Goal: Answer question/provide support

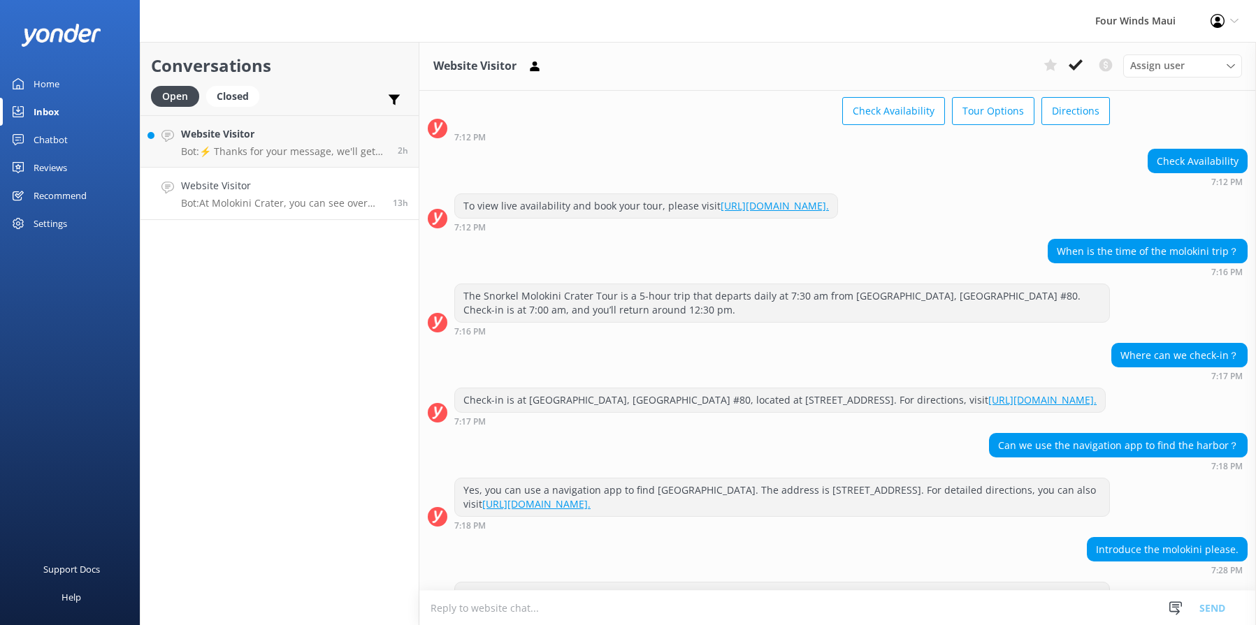
scroll to position [264, 0]
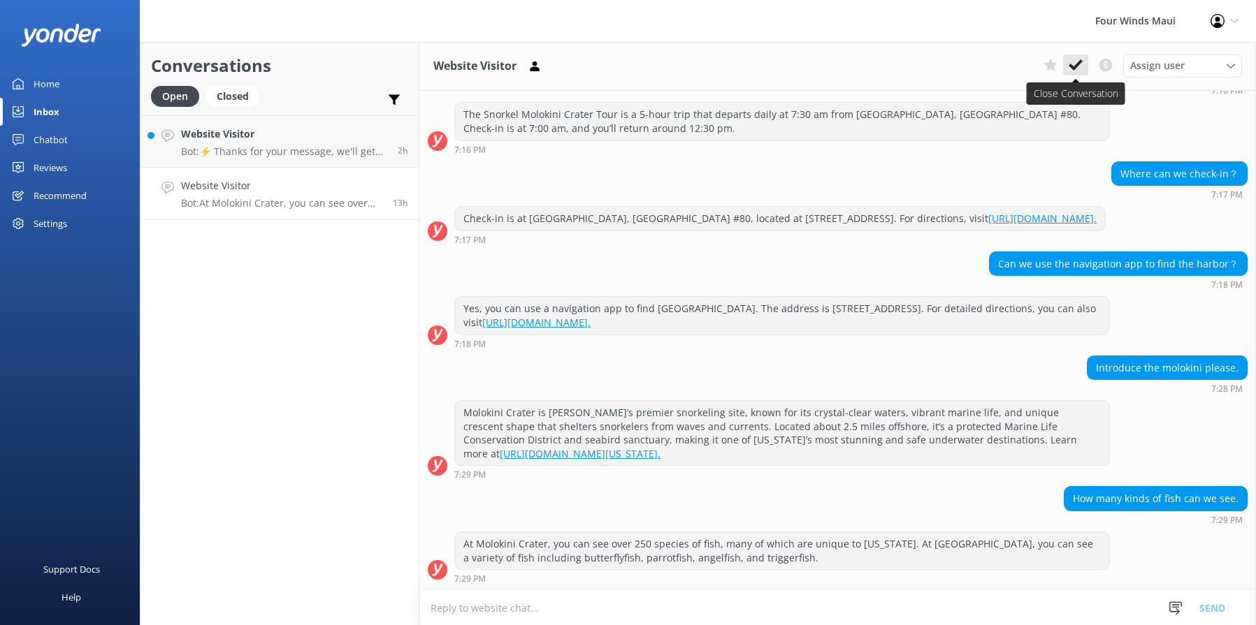
click at [1067, 62] on button at bounding box center [1075, 64] width 25 height 21
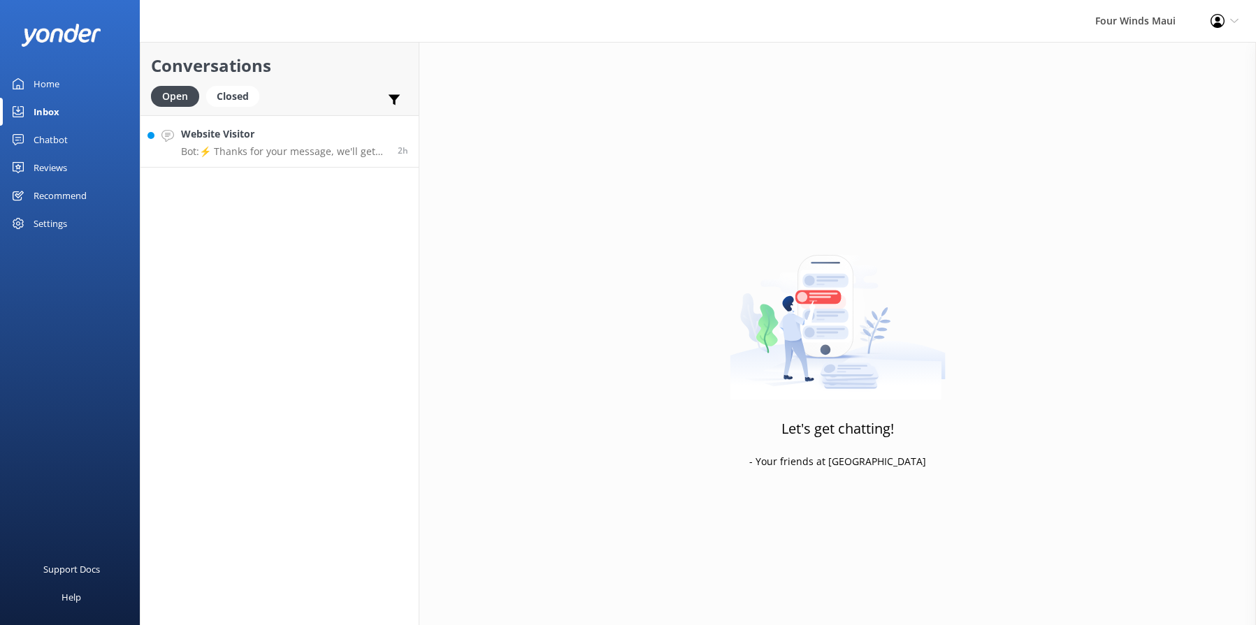
click at [307, 127] on h4 "Website Visitor" at bounding box center [284, 133] width 206 height 15
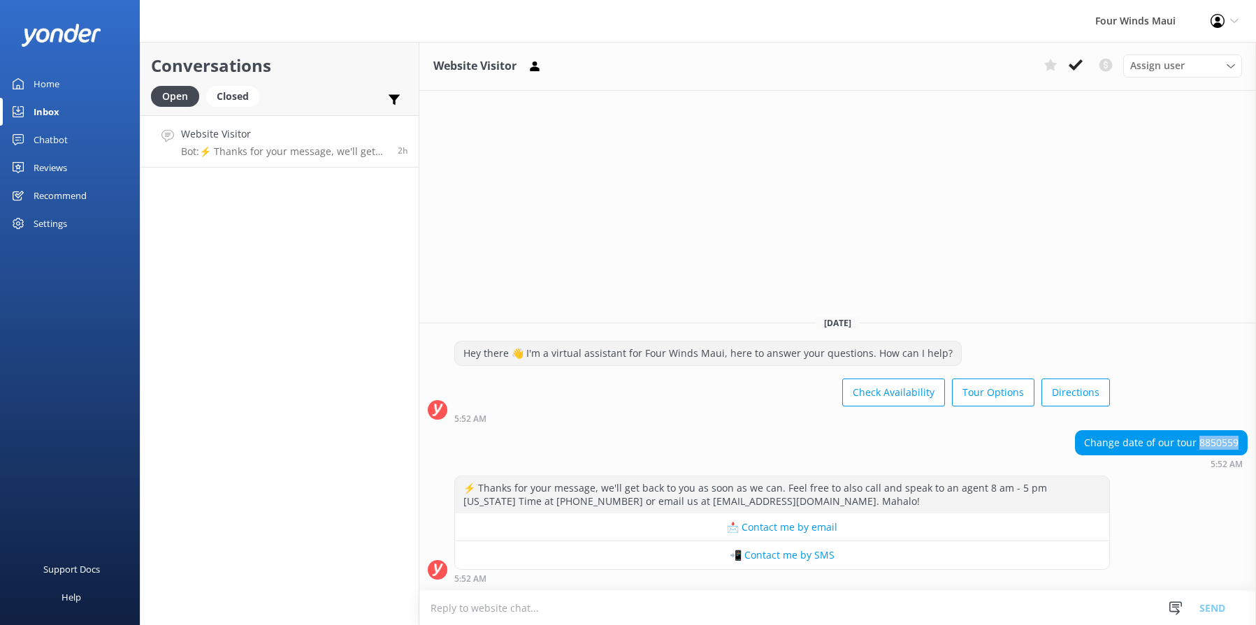
drag, startPoint x: 1240, startPoint y: 439, endPoint x: 1200, endPoint y: 442, distance: 40.6
click at [1200, 442] on div "Change date of our tour 8850559" at bounding box center [1160, 443] width 171 height 24
copy div "8850559"
click at [1082, 60] on button at bounding box center [1075, 64] width 25 height 21
